Goal: Task Accomplishment & Management: Use online tool/utility

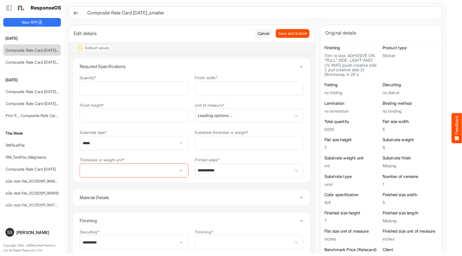
click at [20, 6] on img at bounding box center [20, 7] width 11 height 11
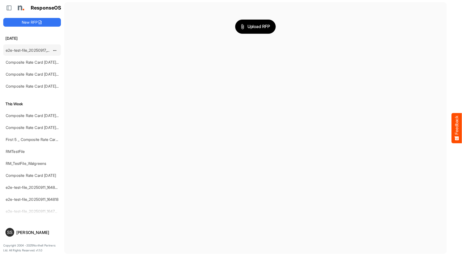
click at [30, 51] on link "e2e-test-file_20250917_170137" at bounding box center [32, 50] width 52 height 5
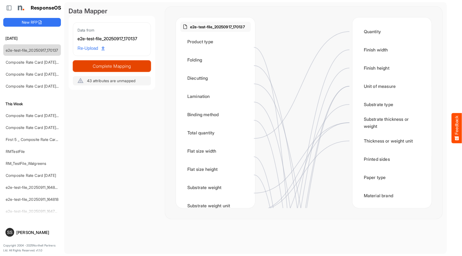
click at [123, 66] on span "Complete Mapping" at bounding box center [111, 66] width 77 height 8
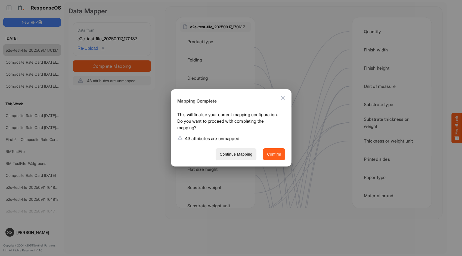
click at [270, 152] on span "Confirm" at bounding box center [274, 154] width 14 height 7
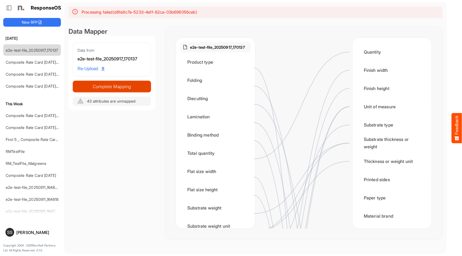
click at [134, 85] on span "Complete Mapping" at bounding box center [111, 87] width 77 height 8
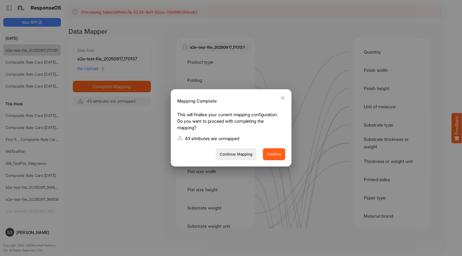
click at [266, 149] on button "Confirm" at bounding box center [274, 154] width 22 height 12
